Goal: Transaction & Acquisition: Purchase product/service

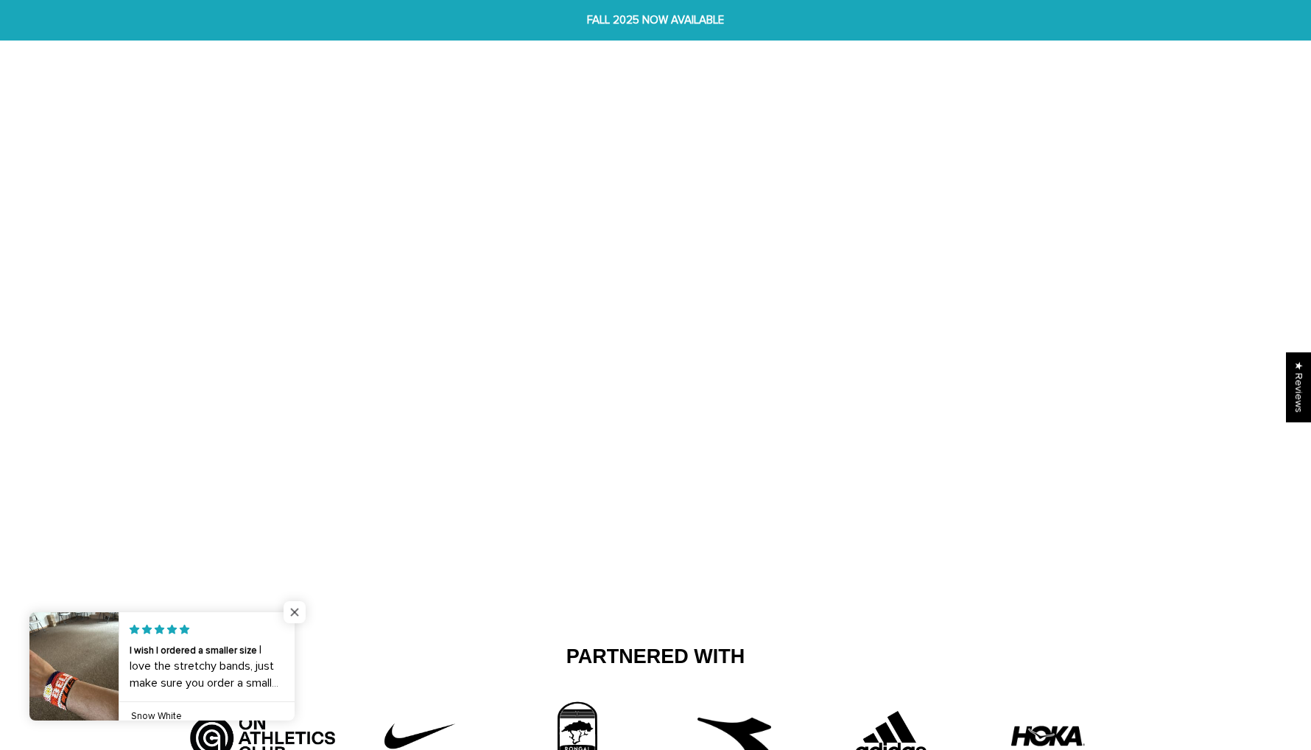
click at [292, 610] on span "Close popup widget" at bounding box center [295, 612] width 22 height 22
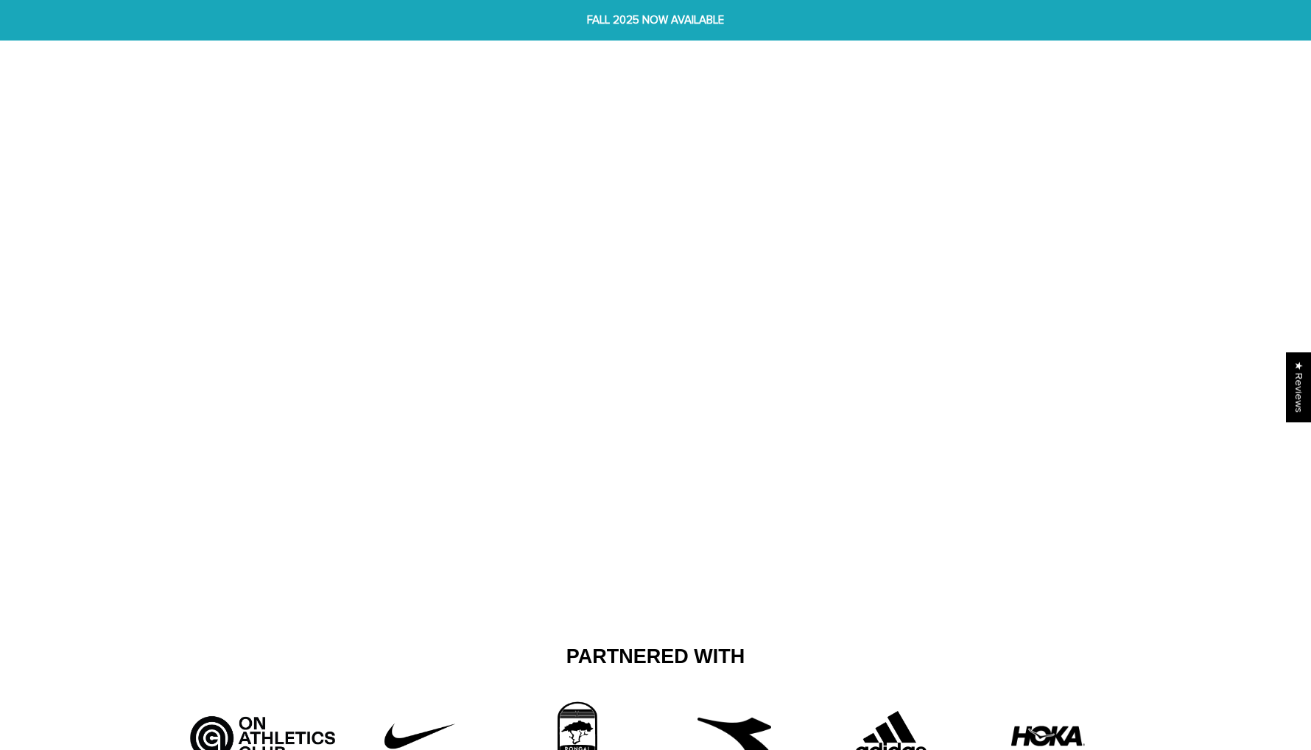
click at [746, 499] on img at bounding box center [655, 364] width 1311 height 488
